Goal: Task Accomplishment & Management: Complete application form

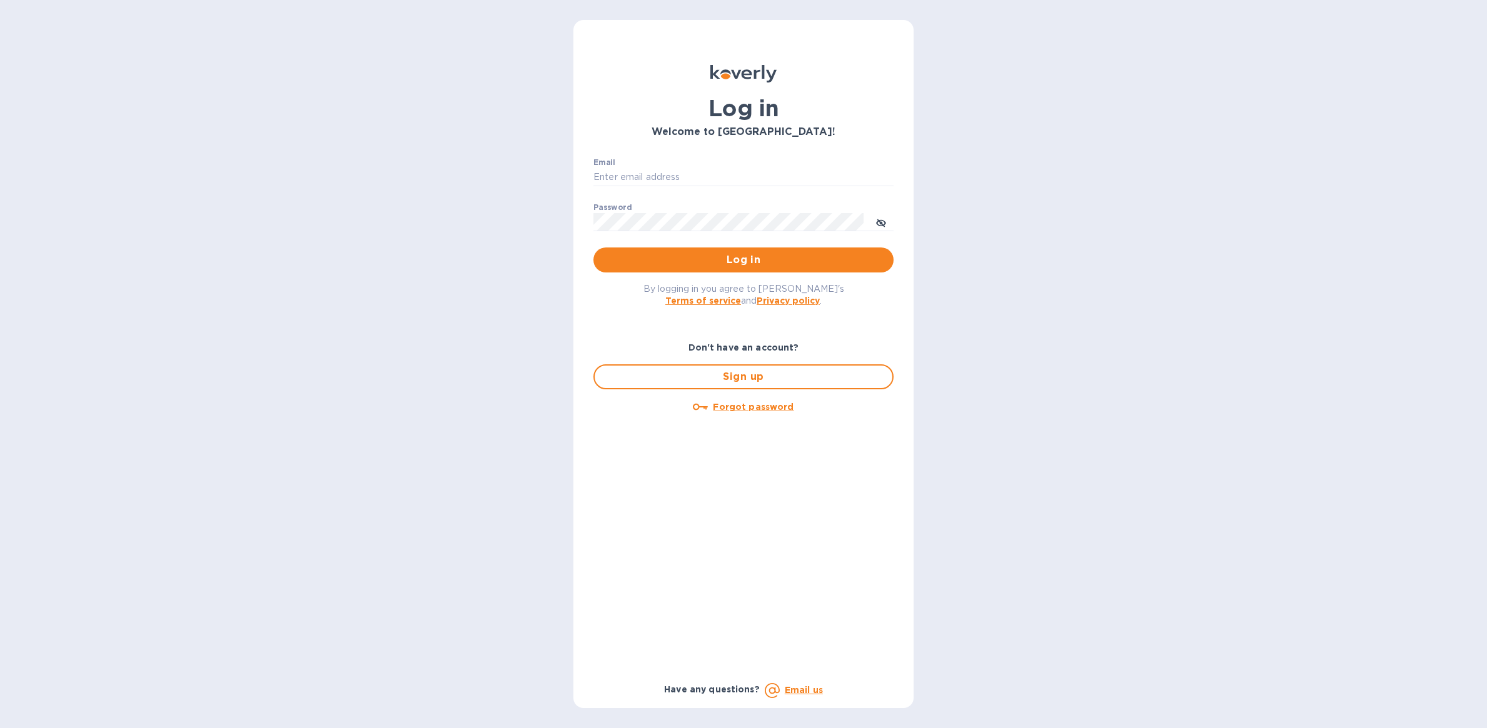
type input "[PERSON_NAME][EMAIL_ADDRESS][DOMAIN_NAME]"
click at [776, 251] on button "Log in" at bounding box center [743, 260] width 300 height 25
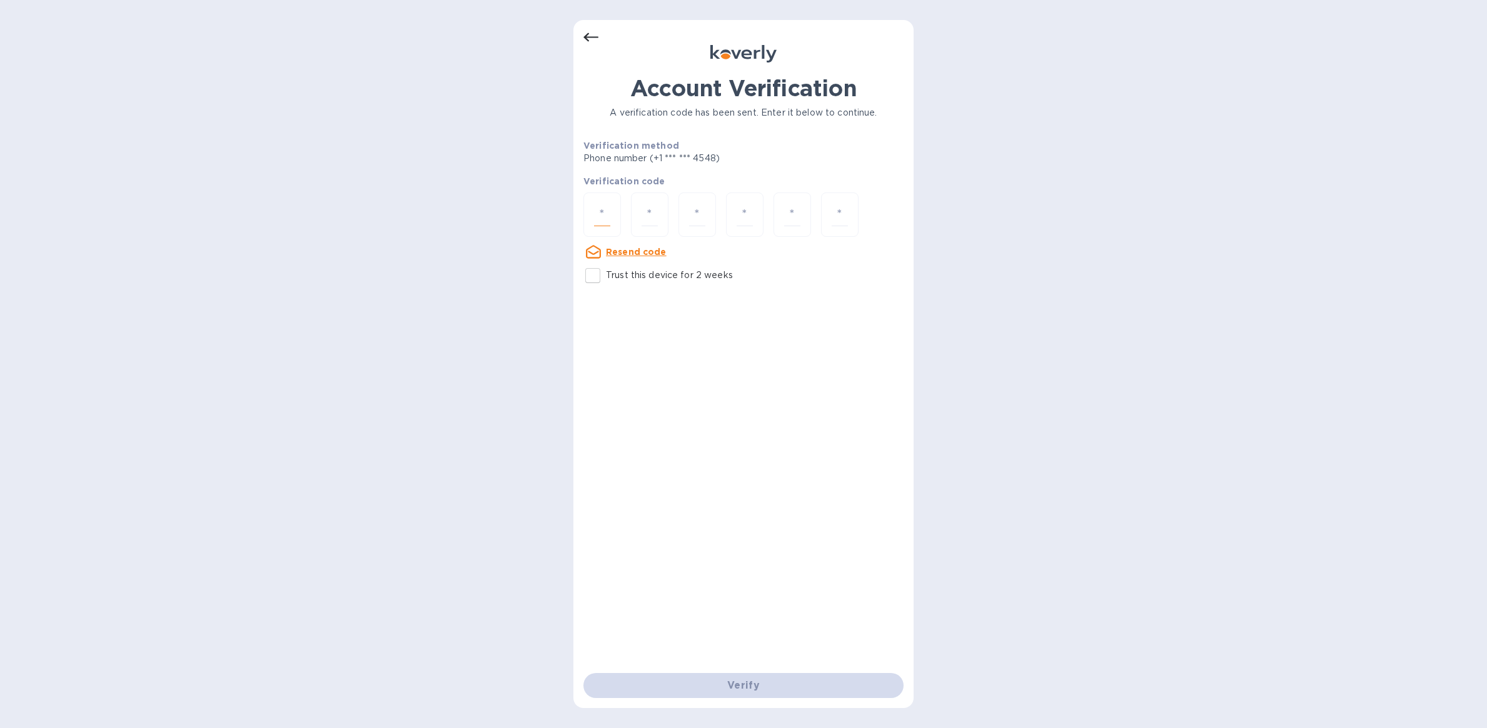
click at [605, 213] on input "number" at bounding box center [602, 214] width 16 height 23
type input "2"
type input "3"
type input "9"
type input "7"
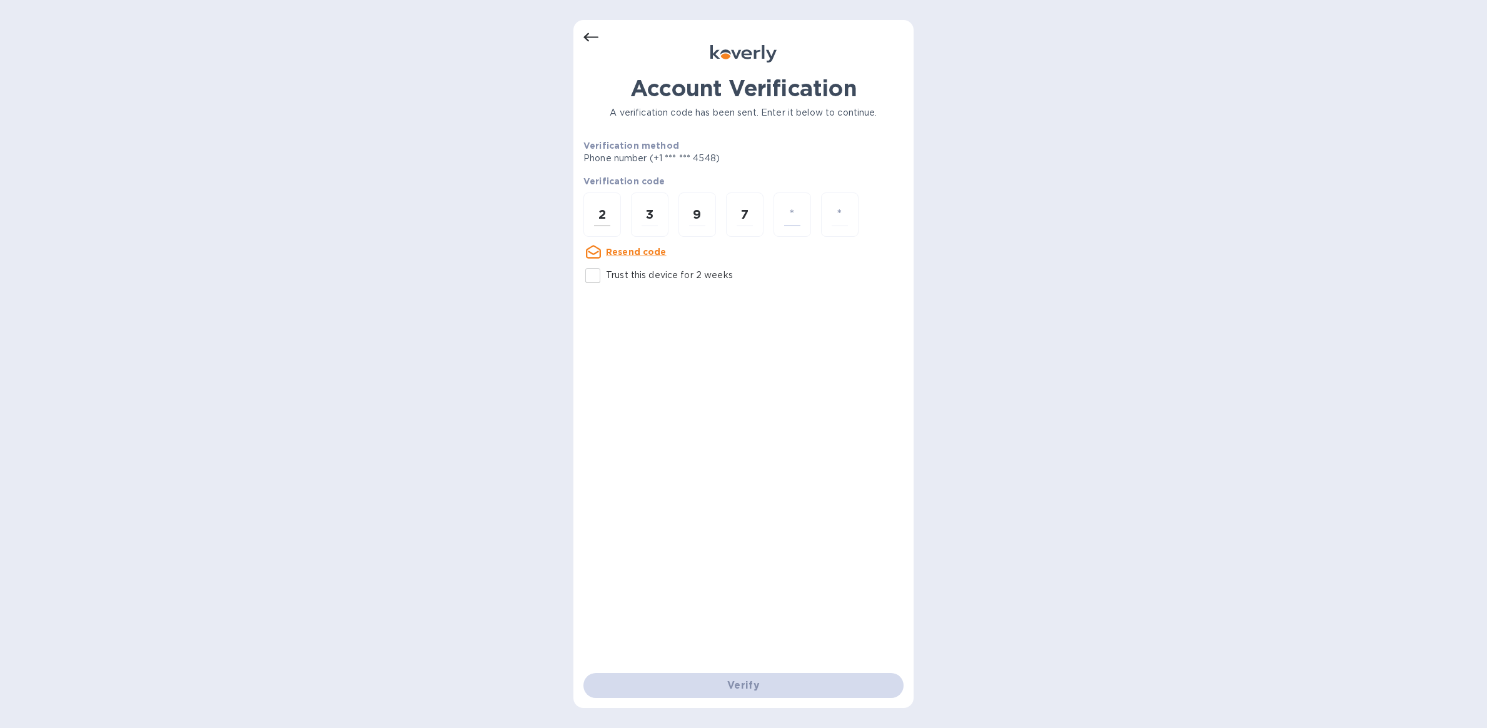
type input "3"
type input "9"
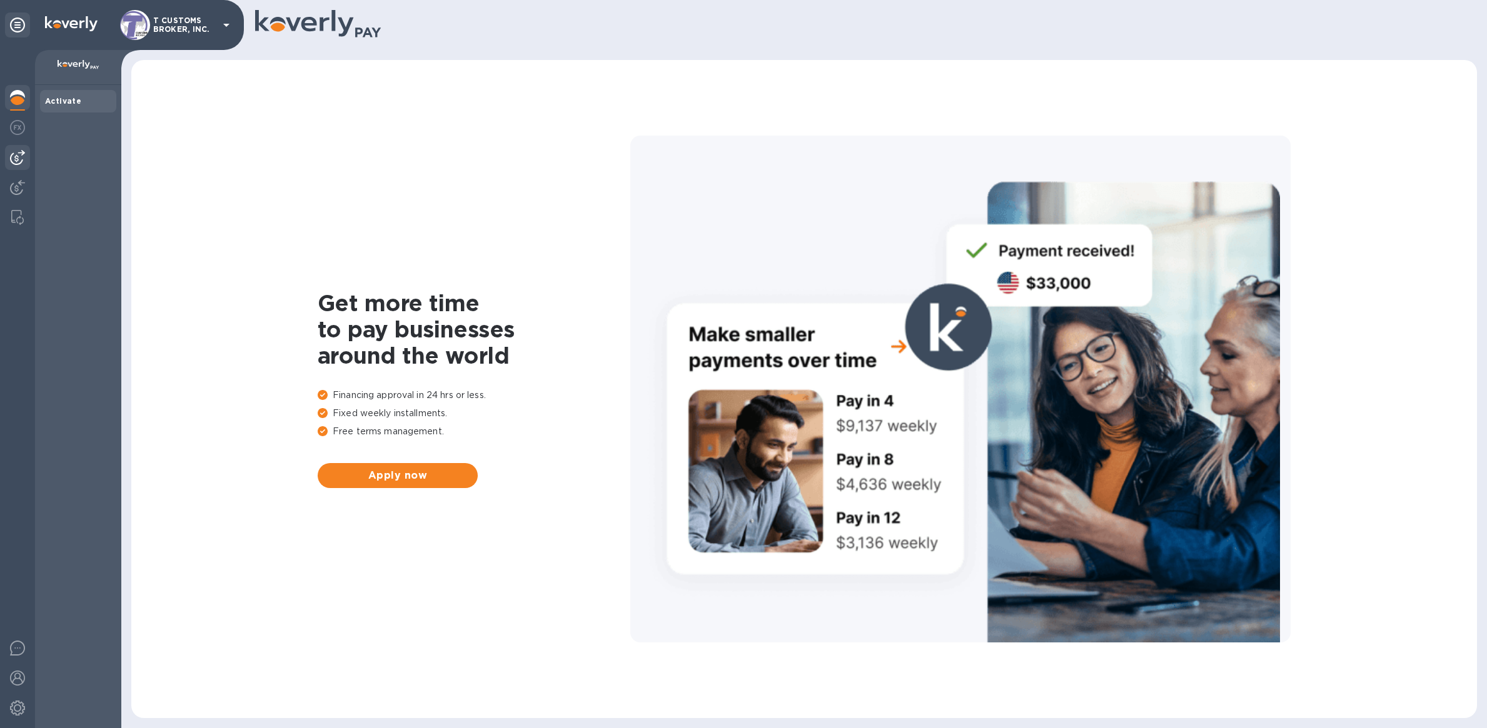
click at [7, 156] on div at bounding box center [17, 157] width 25 height 25
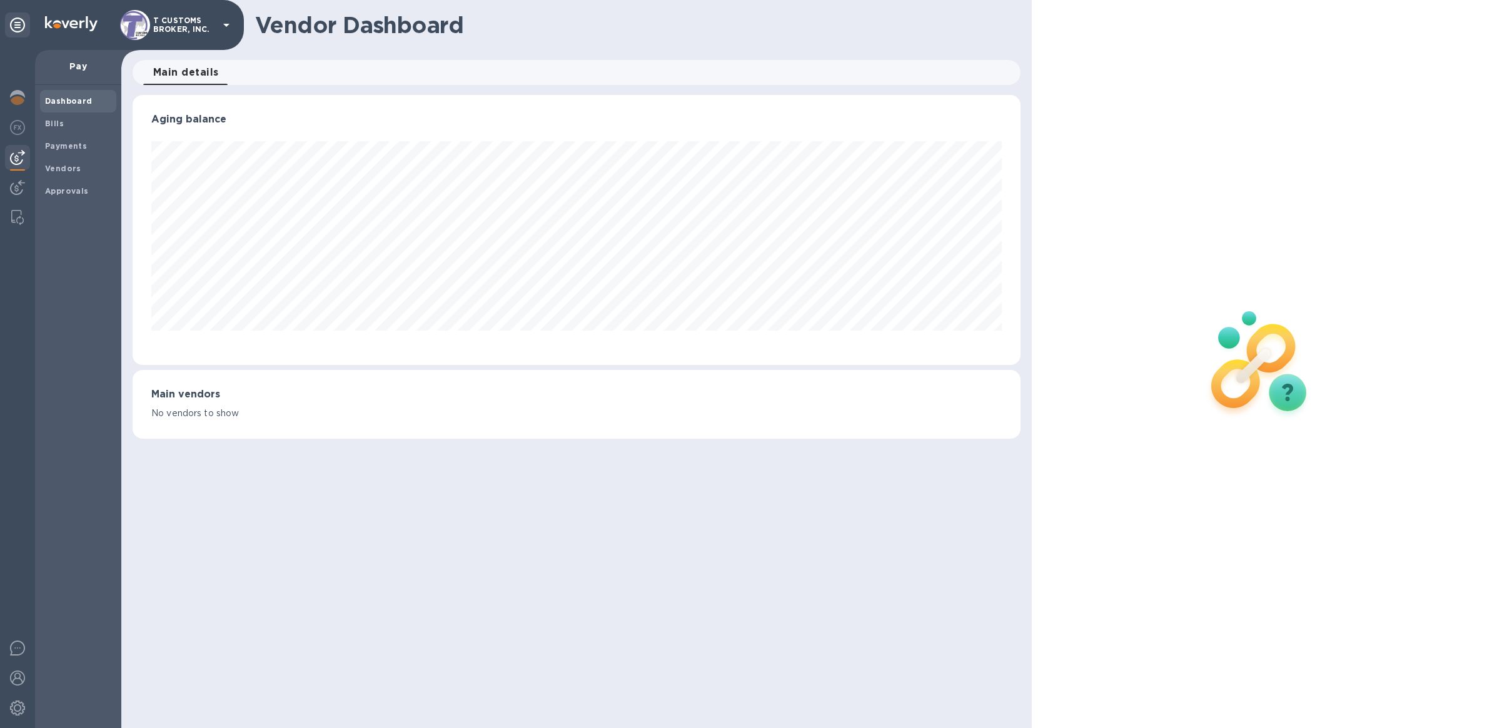
scroll to position [270, 888]
click at [66, 123] on span "Bills" at bounding box center [78, 124] width 66 height 13
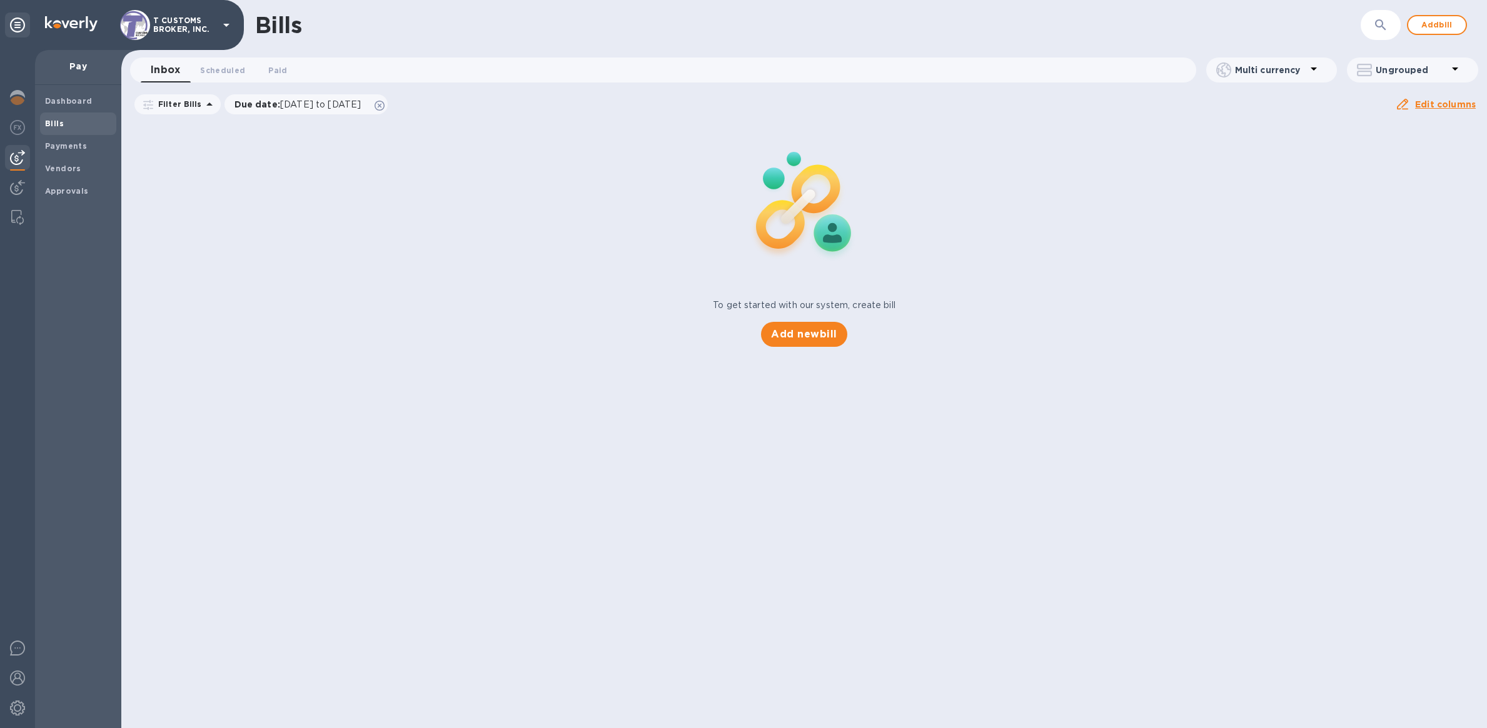
click at [1373, 23] on icon "button" at bounding box center [1380, 25] width 15 height 15
click at [1438, 27] on span "Add bill" at bounding box center [1437, 25] width 38 height 15
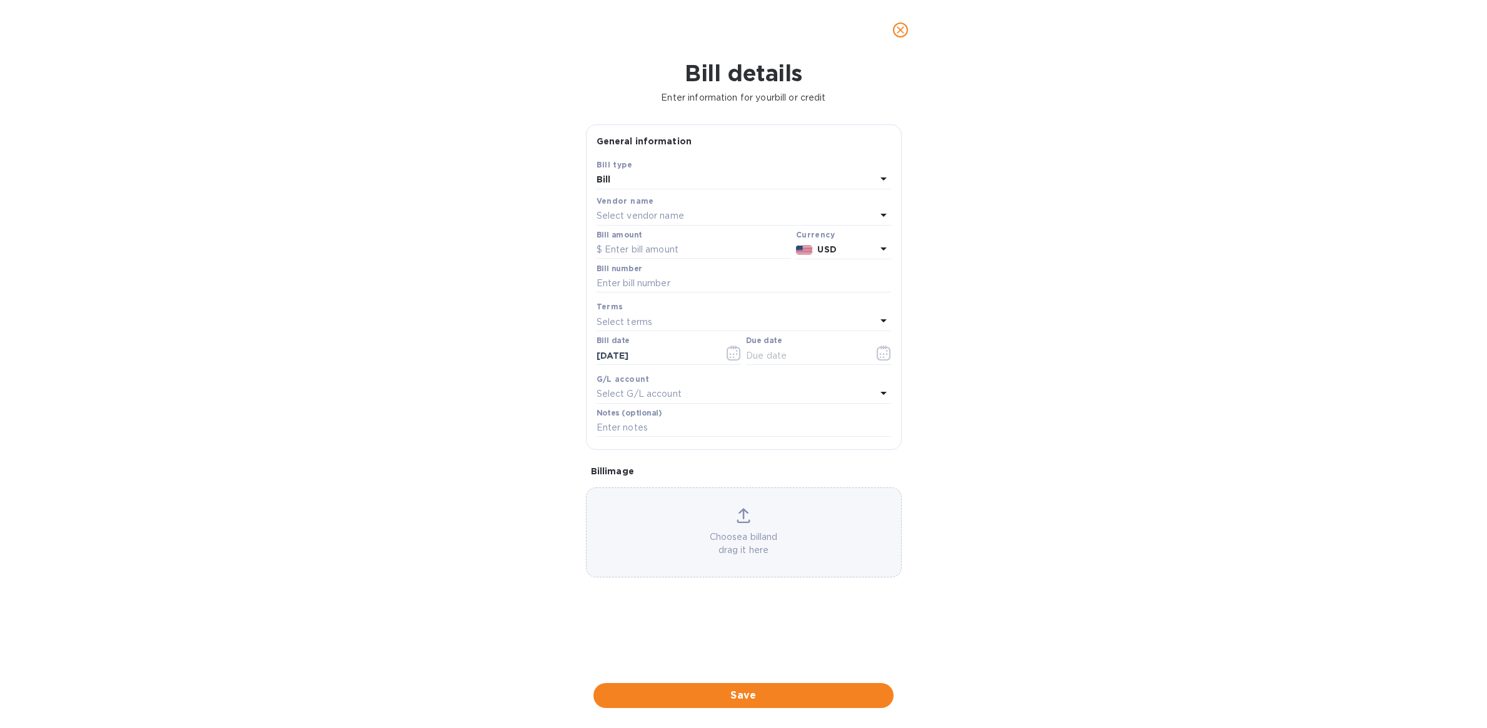
click at [633, 208] on div "Select vendor name" at bounding box center [735, 217] width 279 height 18
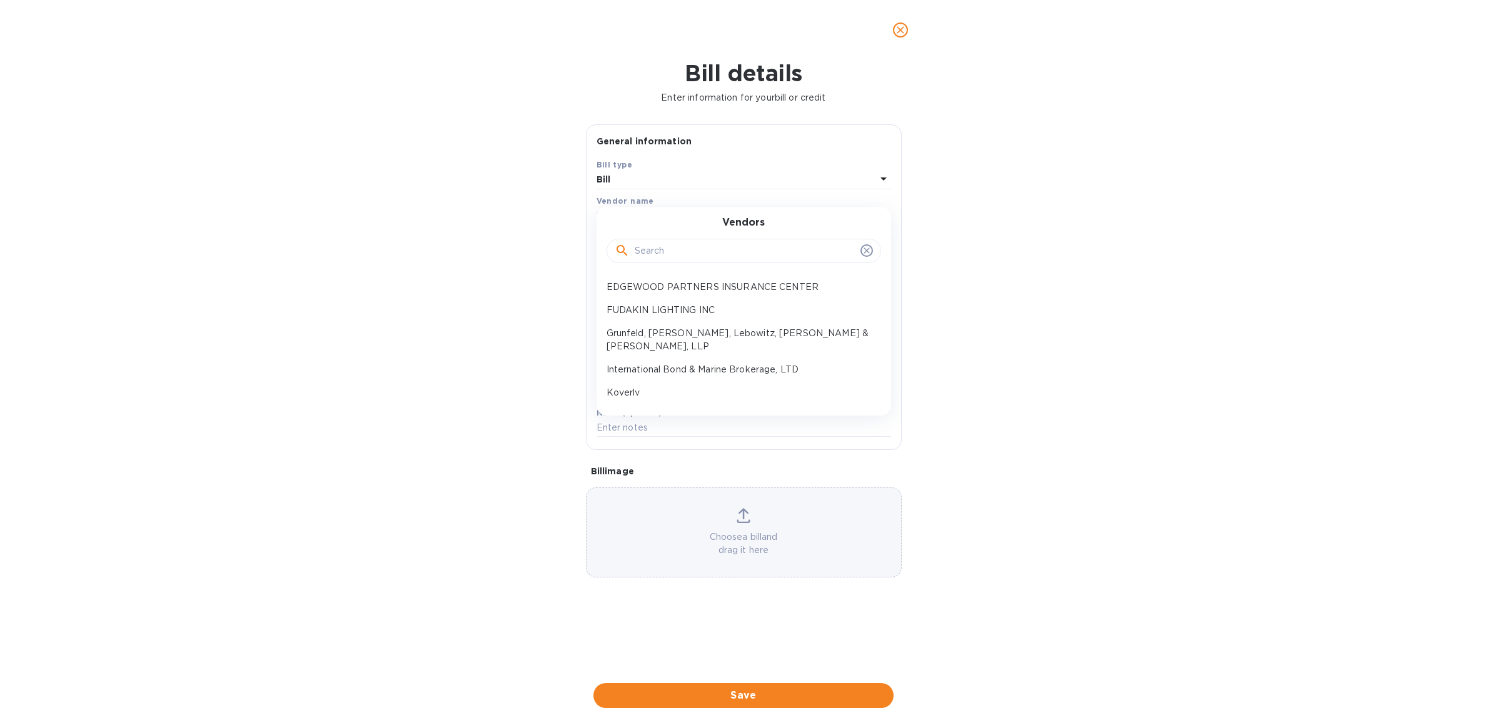
click at [652, 203] on div "Vendor name" at bounding box center [743, 200] width 294 height 13
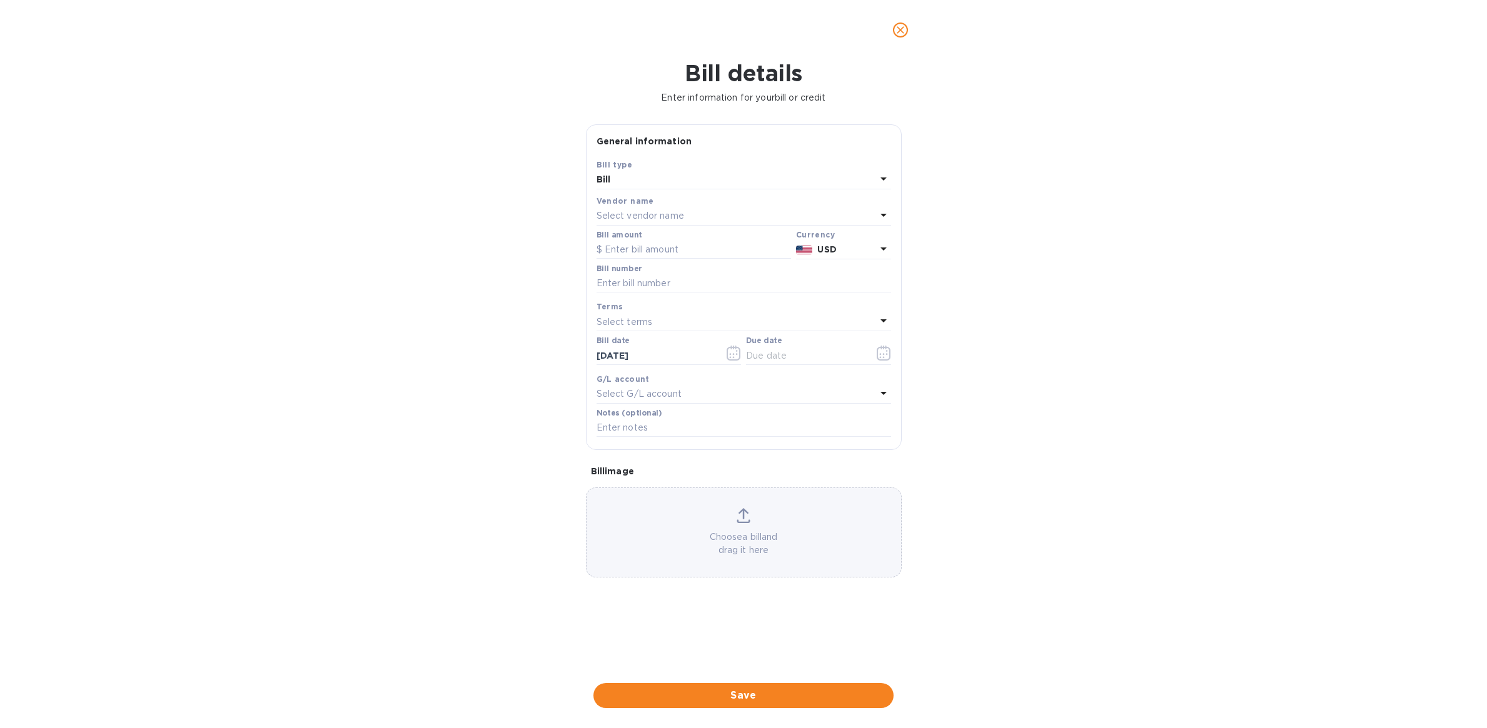
click at [654, 187] on div "Bill" at bounding box center [735, 180] width 279 height 18
click at [651, 203] on p "Bill" at bounding box center [738, 209] width 264 height 13
click at [663, 214] on p "Select vendor name" at bounding box center [640, 215] width 88 height 13
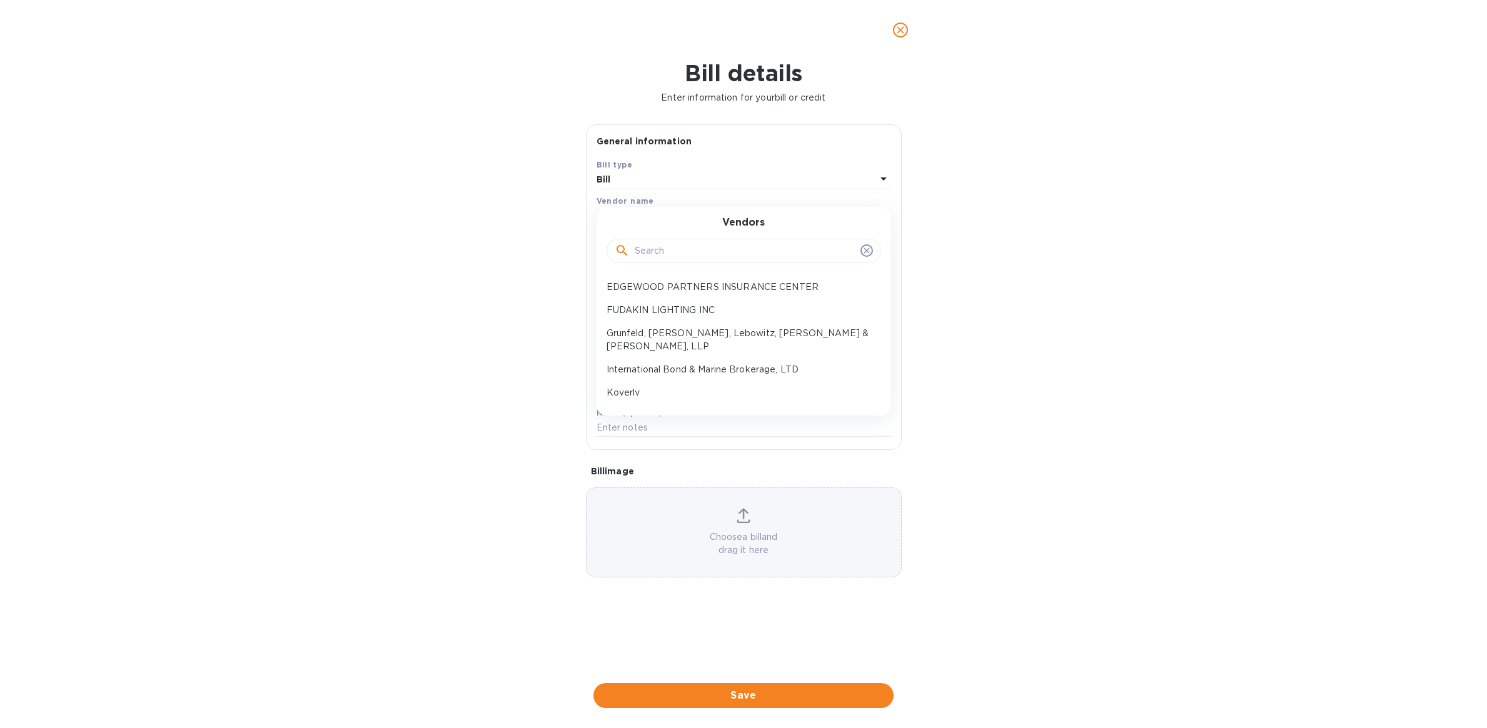
click at [675, 251] on input "text" at bounding box center [744, 251] width 221 height 19
type input "prom"
click at [681, 285] on p "Prompt Global Corporation" at bounding box center [738, 287] width 264 height 13
type input "10/25/2025"
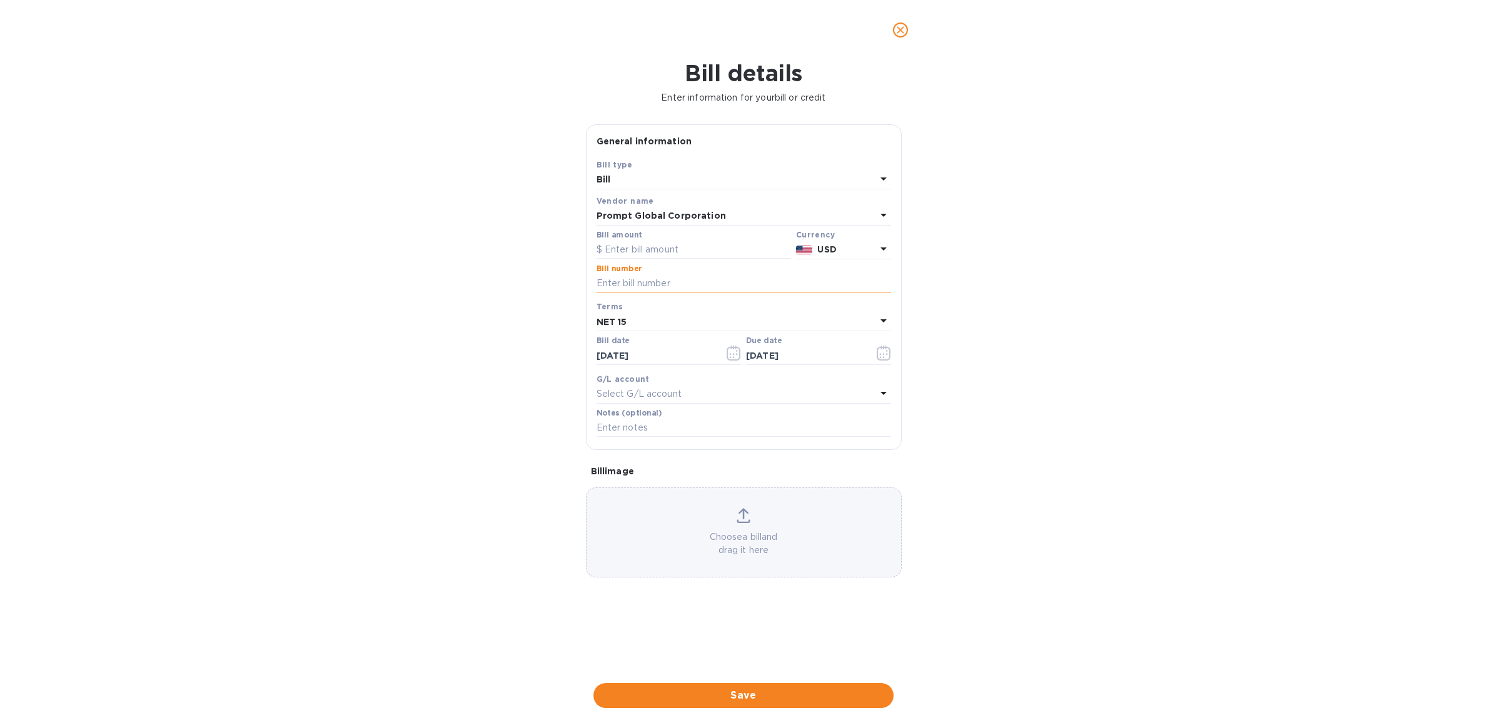
click at [635, 284] on input "text" at bounding box center [743, 283] width 294 height 19
click at [664, 248] on input "text" at bounding box center [693, 250] width 194 height 19
click at [654, 247] on input "text" at bounding box center [693, 250] width 194 height 19
type input "1,289.74"
click at [627, 283] on input "text" at bounding box center [743, 283] width 294 height 19
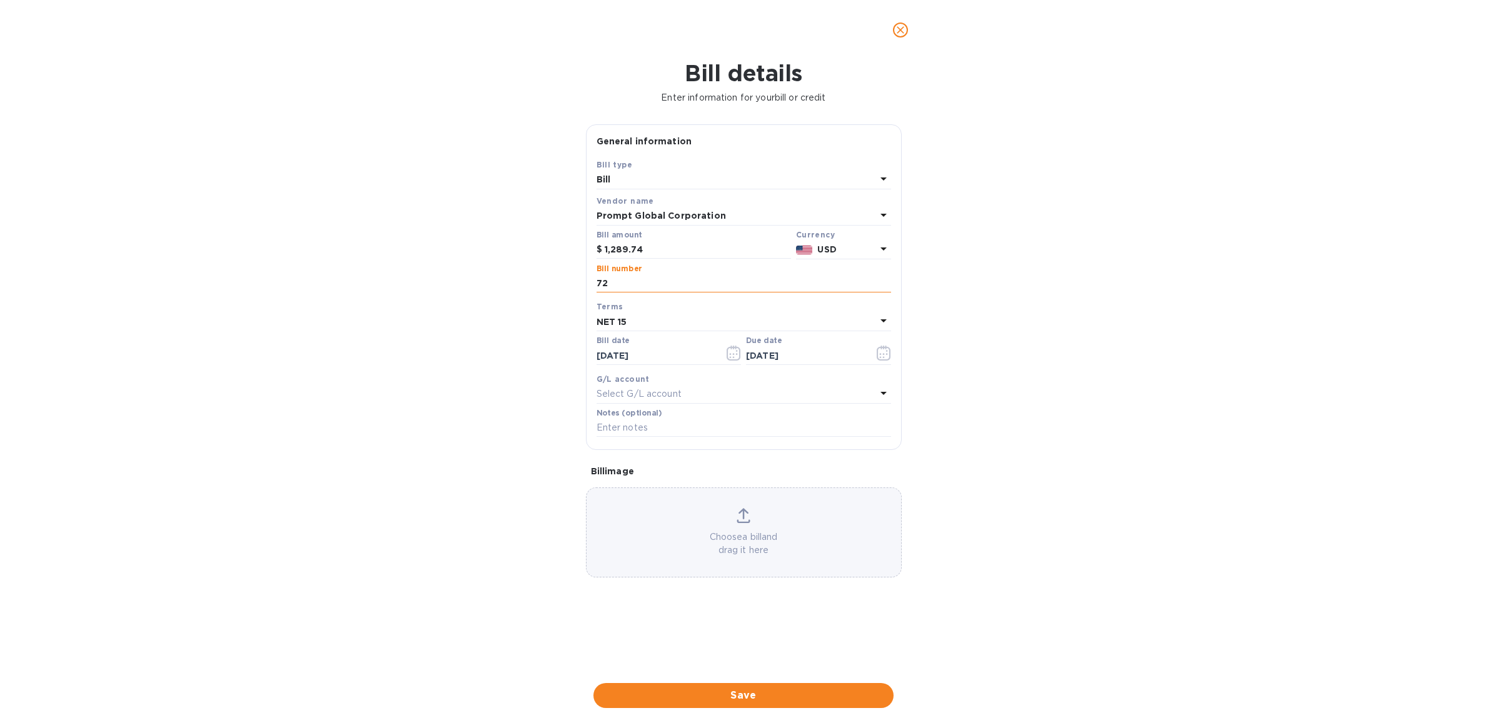
type input "7"
click at [702, 282] on input "text" at bounding box center [743, 283] width 294 height 19
type input "P"
type input "I"
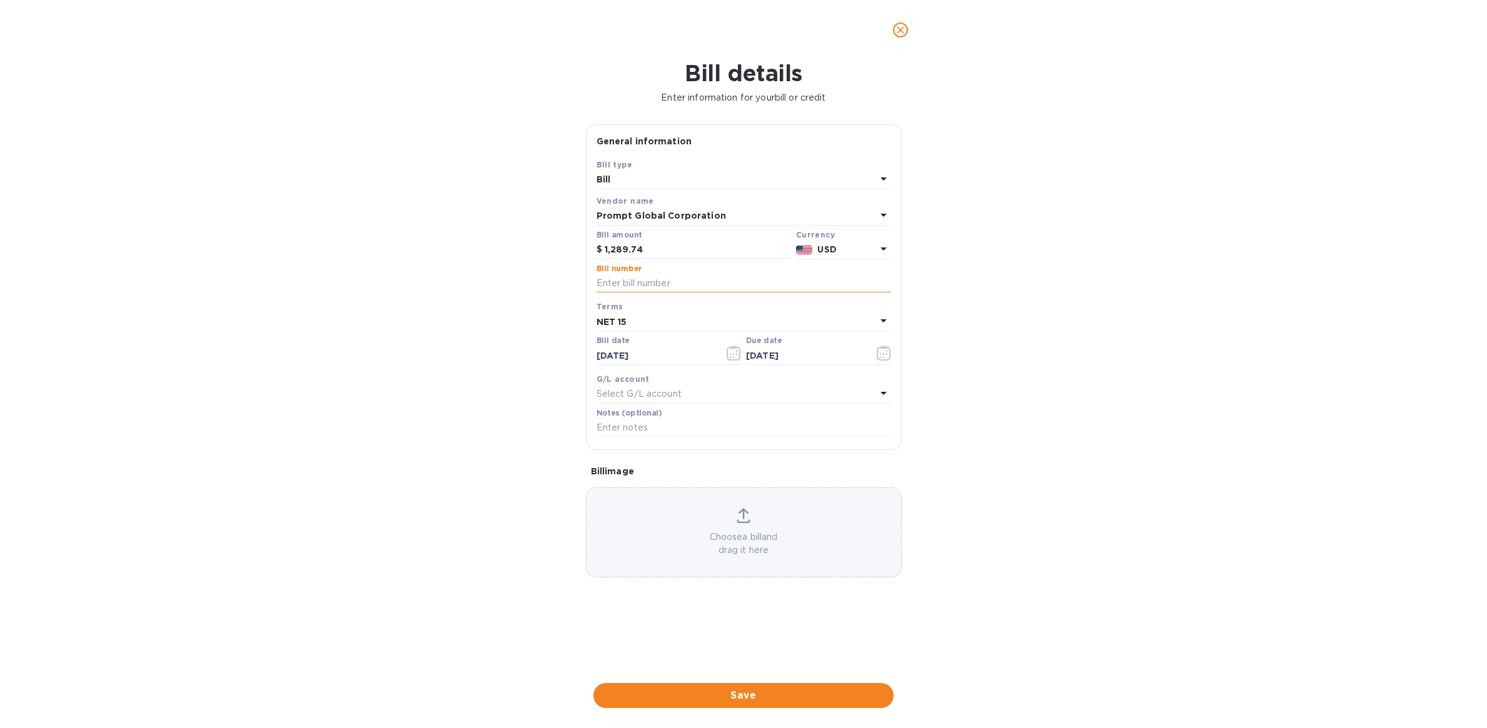
click at [628, 285] on input "text" at bounding box center [743, 283] width 294 height 19
